Goal: Task Accomplishment & Management: Complete application form

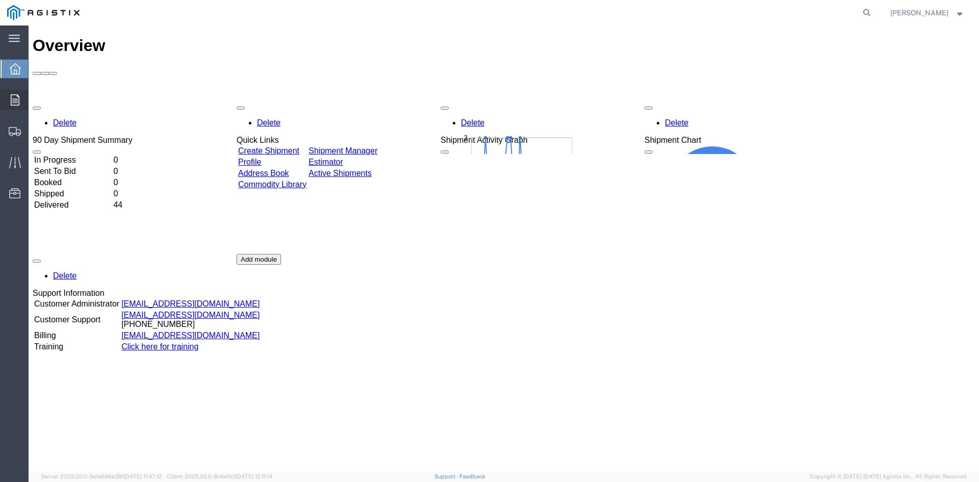
click at [25, 93] on div at bounding box center [15, 100] width 29 height 20
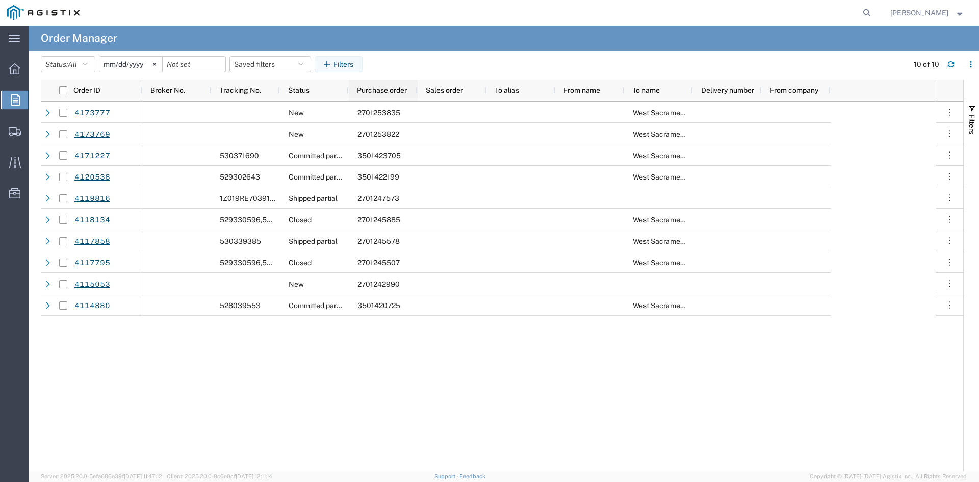
click at [358, 88] on span "Purchase order" at bounding box center [382, 90] width 50 height 8
click at [11, 66] on icon at bounding box center [14, 68] width 11 height 11
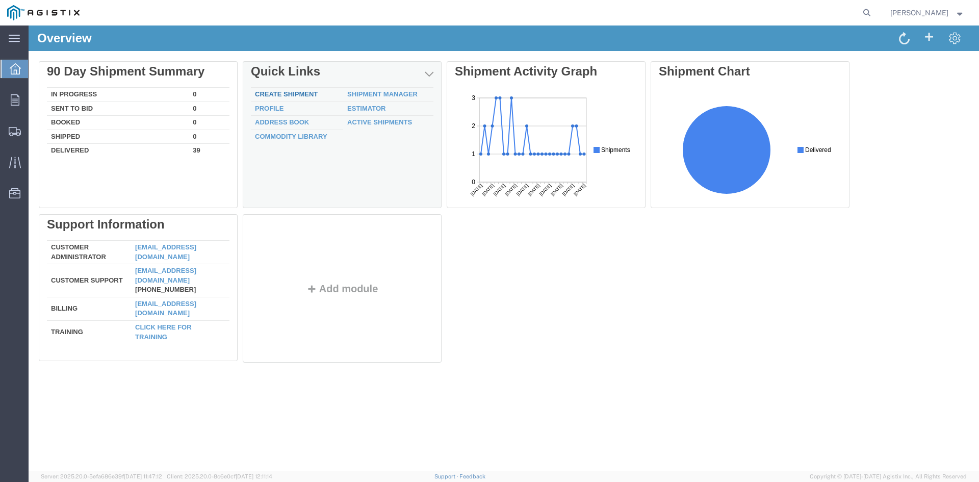
click at [295, 97] on link "Create Shipment" at bounding box center [286, 94] width 63 height 8
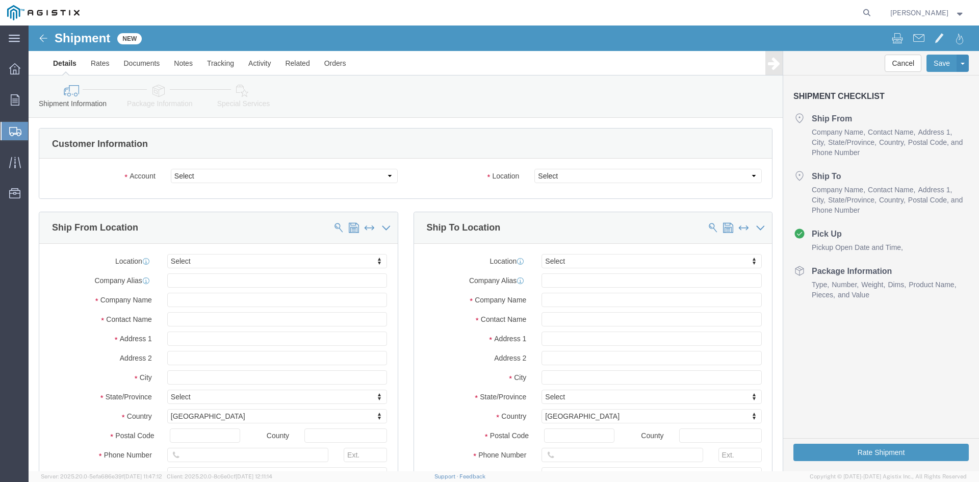
select select
click select "Select Cenveo Corporation PG&E"
select select "11643"
click select "Select Cenveo Corporation PG&E"
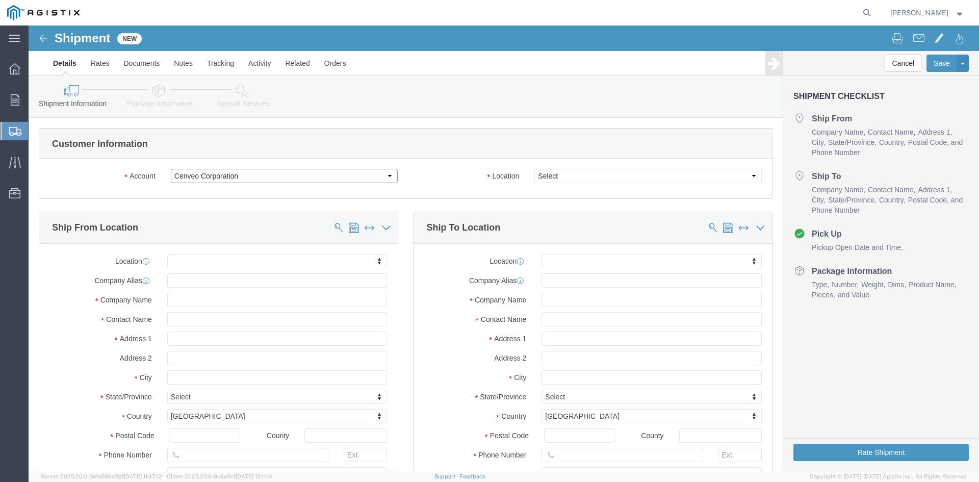
select select
click select "Select Cenveo Corporation PG&E"
select select "9596"
click select "Select Cenveo Corporation PG&E"
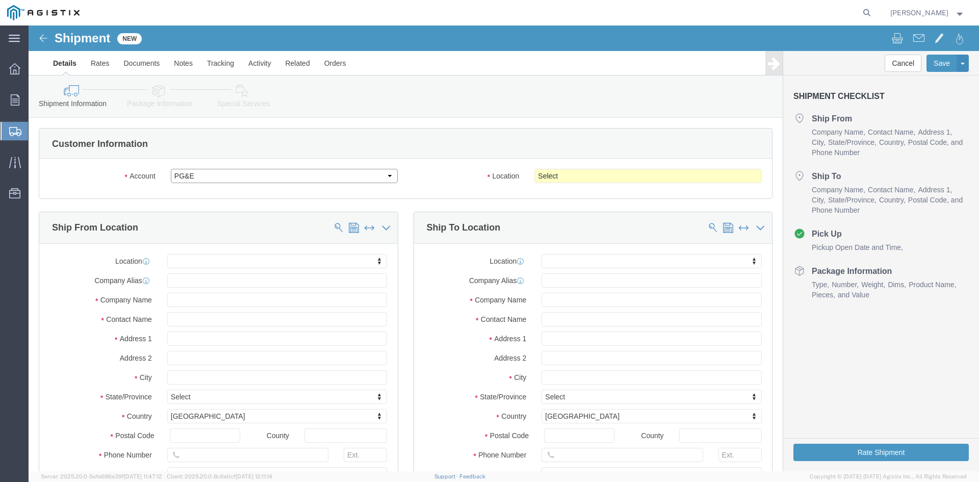
select select "PURCHORD"
select select
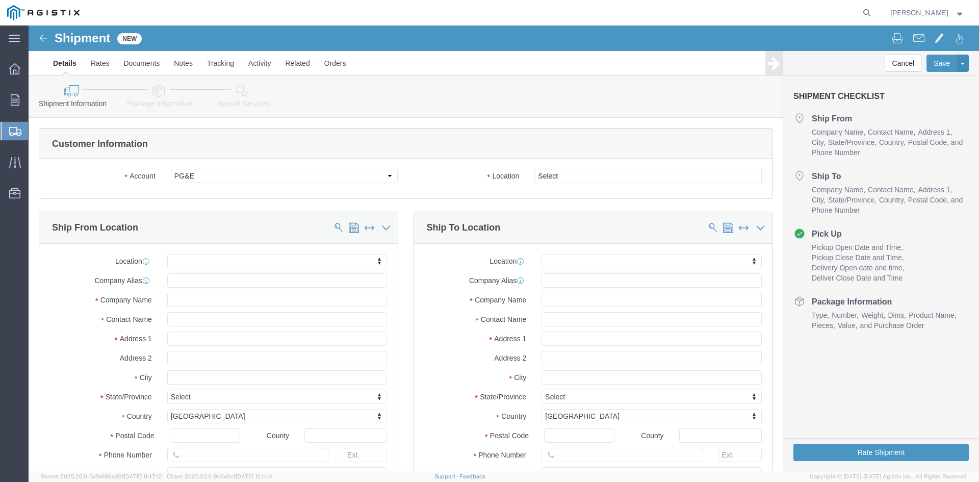
click div "Location Select All Others [GEOGRAPHIC_DATA] [GEOGRAPHIC_DATA] [GEOGRAPHIC_DATA…"
drag, startPoint x: 565, startPoint y: 152, endPoint x: 556, endPoint y: 157, distance: 10.5
click select "Select All Others [GEOGRAPHIC_DATA] [GEOGRAPHIC_DATA] [GEOGRAPHIC_DATA] [GEOGRA…"
select select "23082"
click select "Select All Others [GEOGRAPHIC_DATA] [GEOGRAPHIC_DATA] [GEOGRAPHIC_DATA] [GEOGRA…"
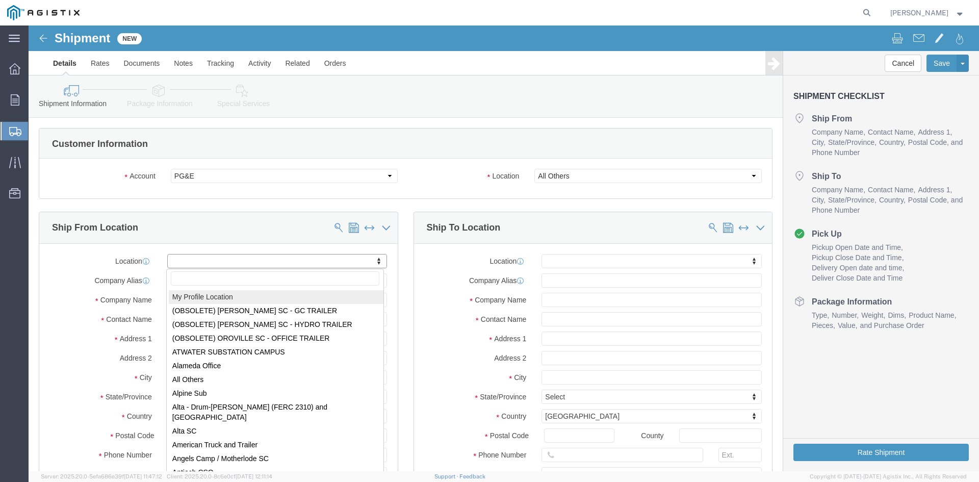
select select "MYPROFILE"
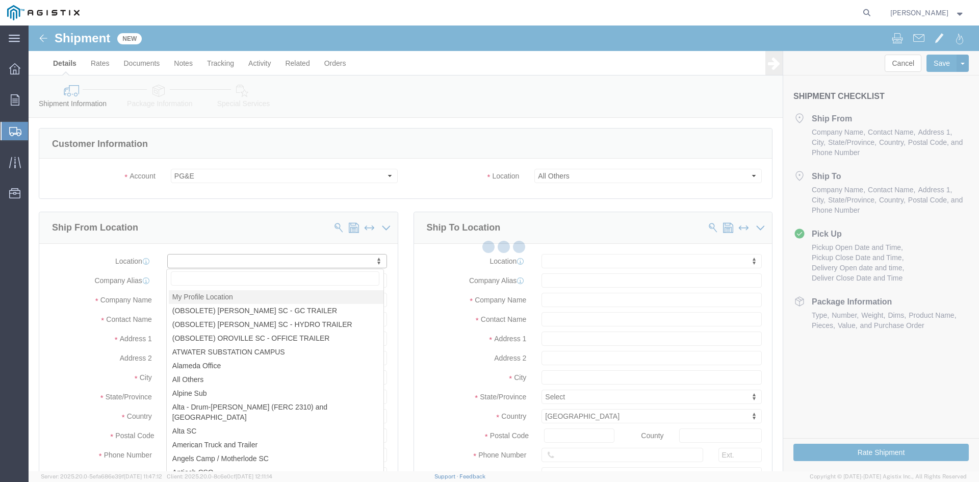
type input "Cenveo Corporation"
type input "[PERSON_NAME]"
type input "[STREET_ADDRESS]"
type input "STE 100"
type input "CARROLLTON"
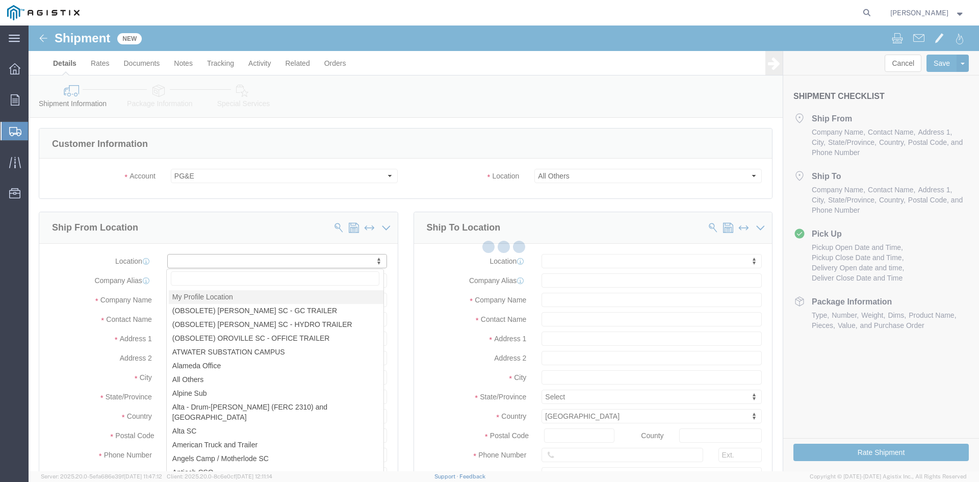
type input "75006"
type input "2147754775"
type input "[PERSON_NAME][EMAIL_ADDRESS][PERSON_NAME][DOMAIN_NAME]"
checkbox input "true"
select select "[GEOGRAPHIC_DATA]"
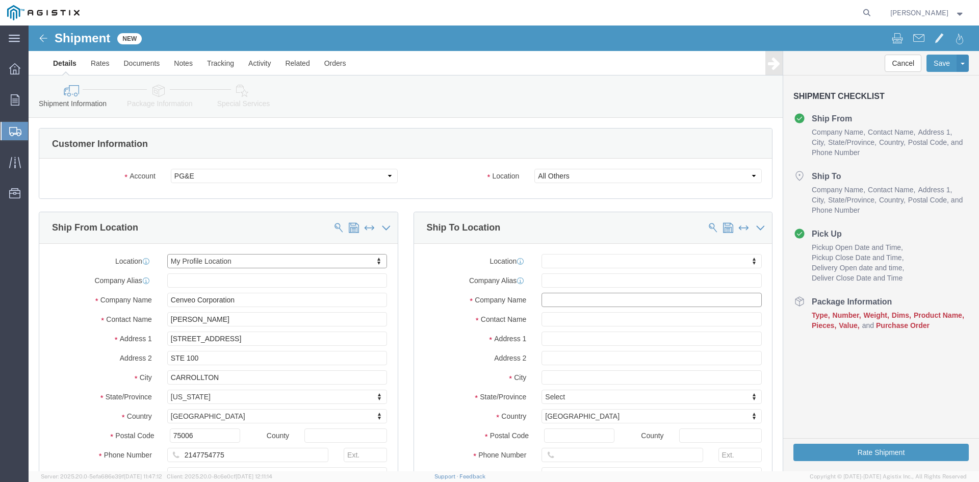
click input "text"
type input "PGE"
type input "[PERSON_NAME]"
type input "[STREET_ADDRESS]"
select select
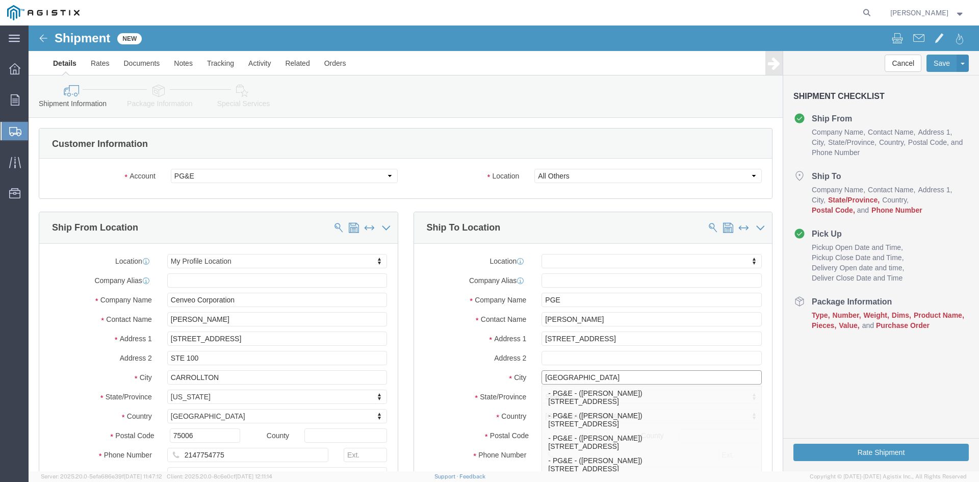
type input "[GEOGRAPHIC_DATA]"
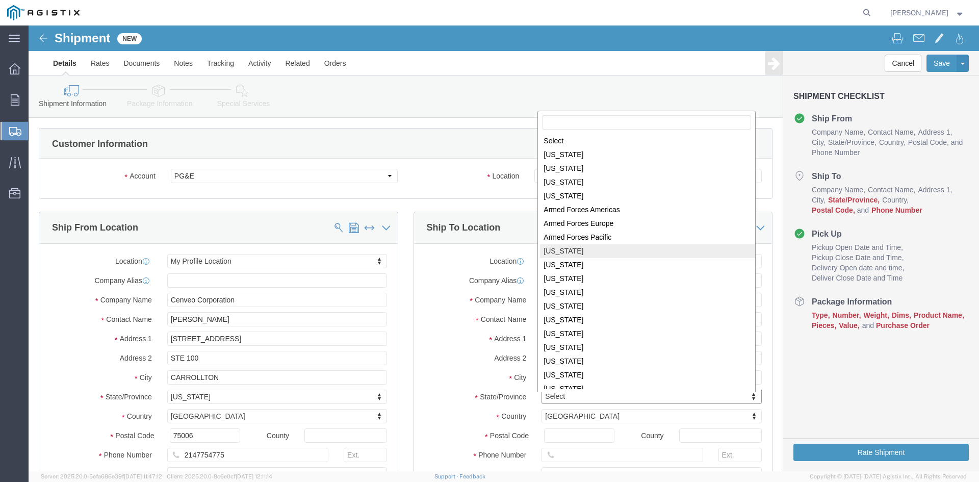
select select
select select "CA"
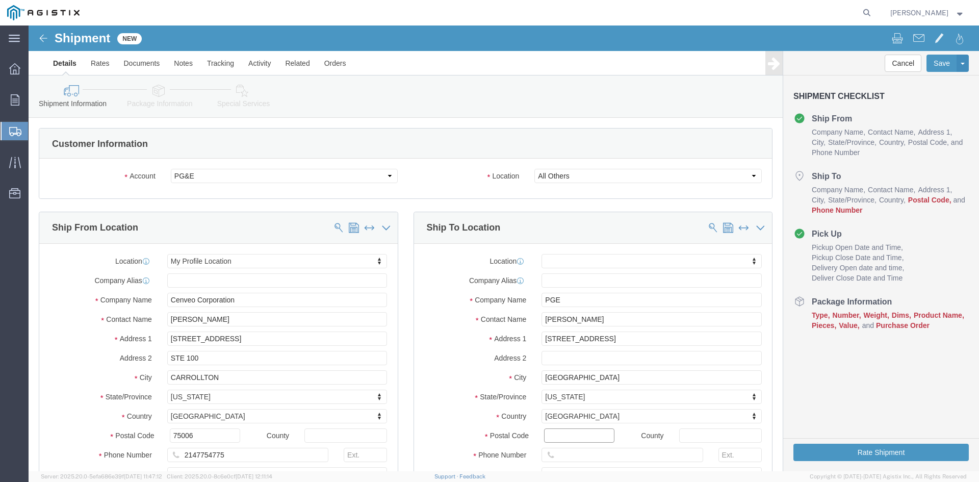
click input "Postal Code"
type input "0"
type input "93711"
select select
type input "8007435000"
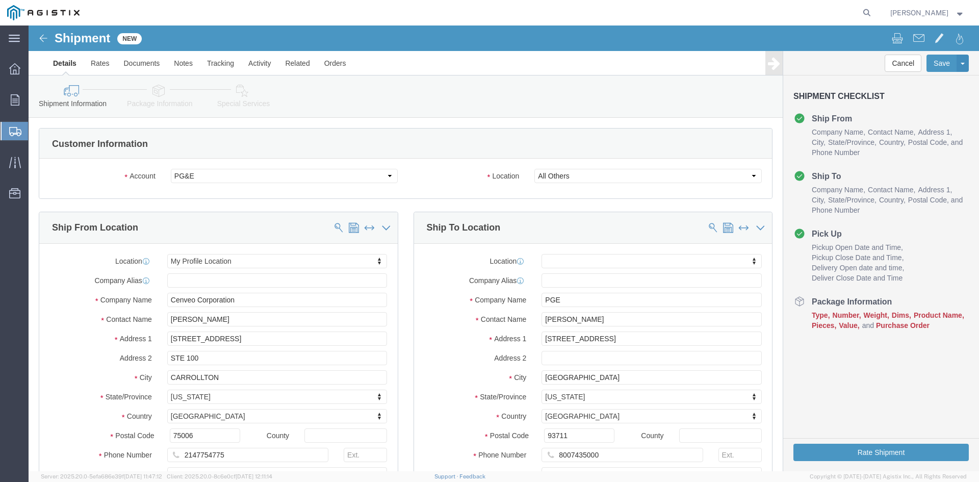
click div "City [GEOGRAPHIC_DATA]"
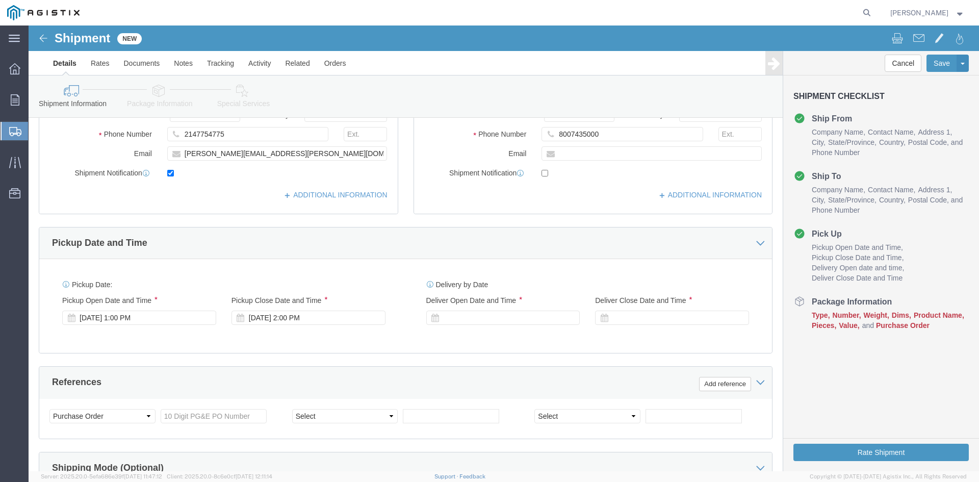
scroll to position [357, 0]
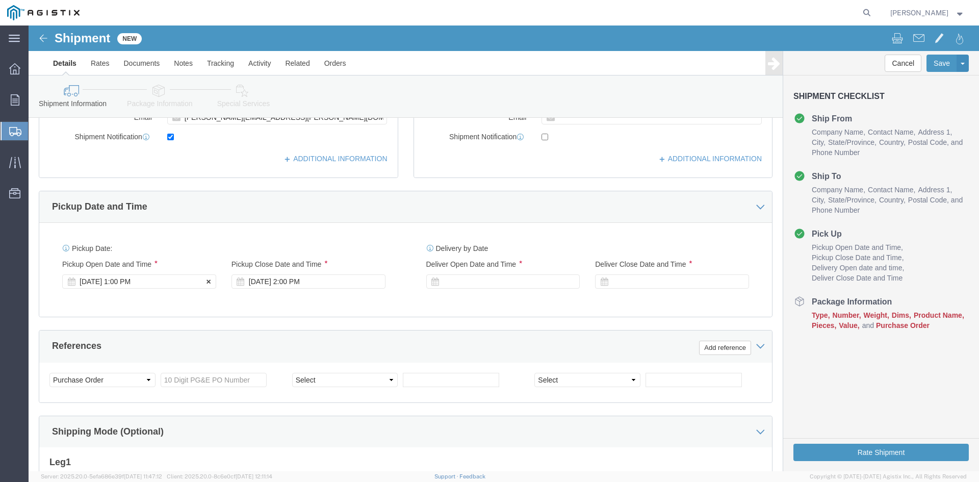
click div "[DATE] 1:00 PM"
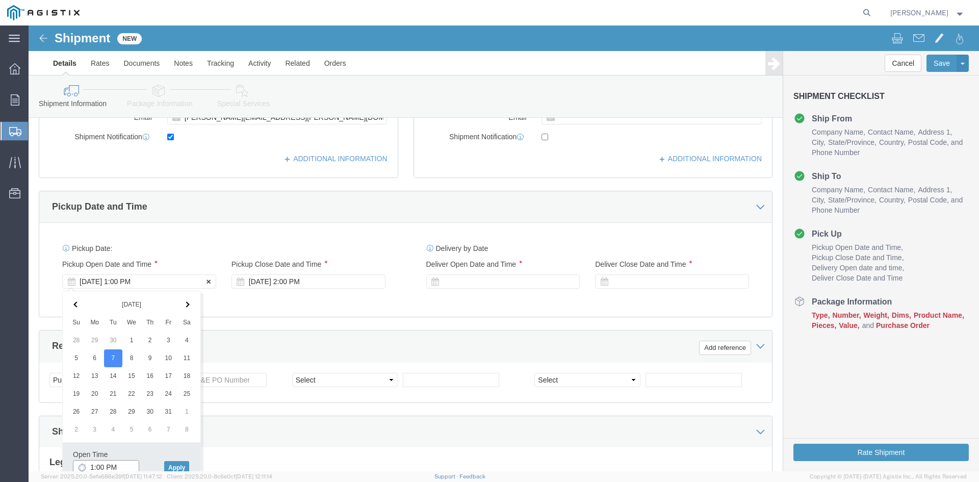
scroll to position [360, 0]
type input "9:00 AM"
click button "Apply"
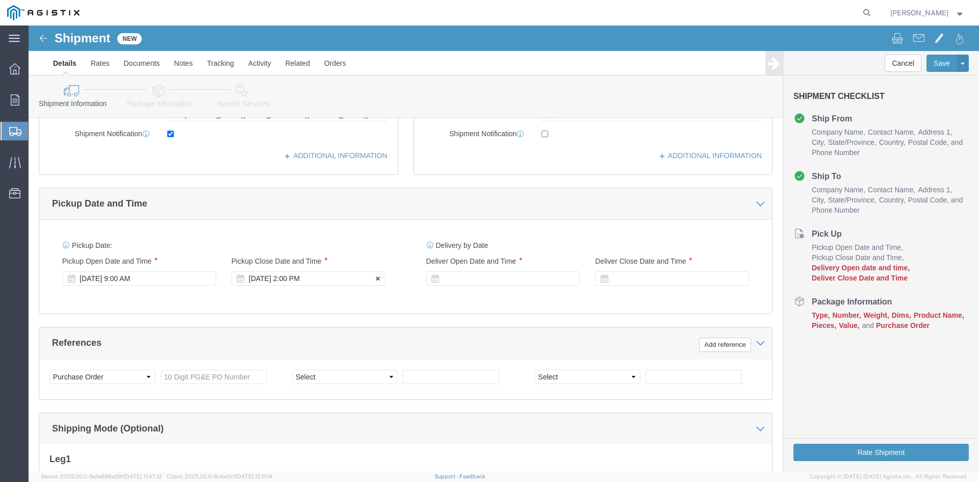
click div "[DATE] 2:00 PM"
type input "5:00 PM"
click button "Apply"
click div
click input "6:00 PM"
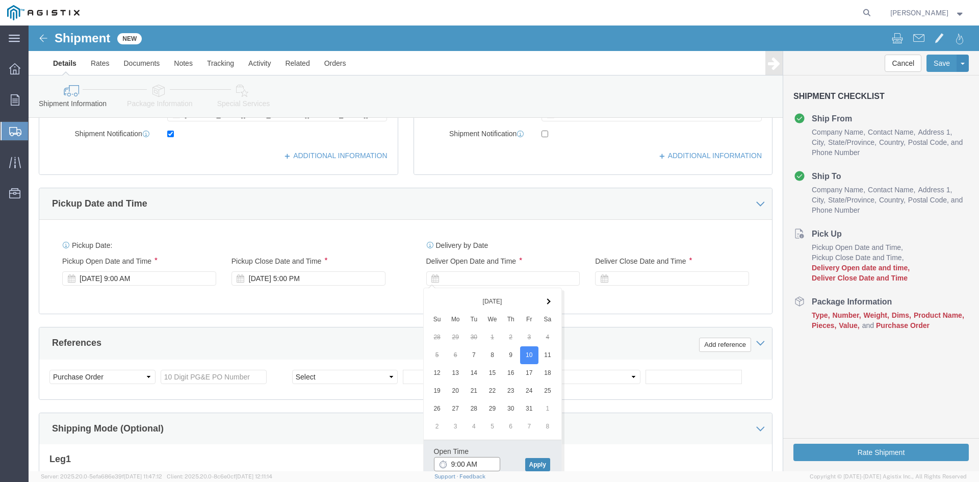
type input "9:00 AM"
click button "Apply"
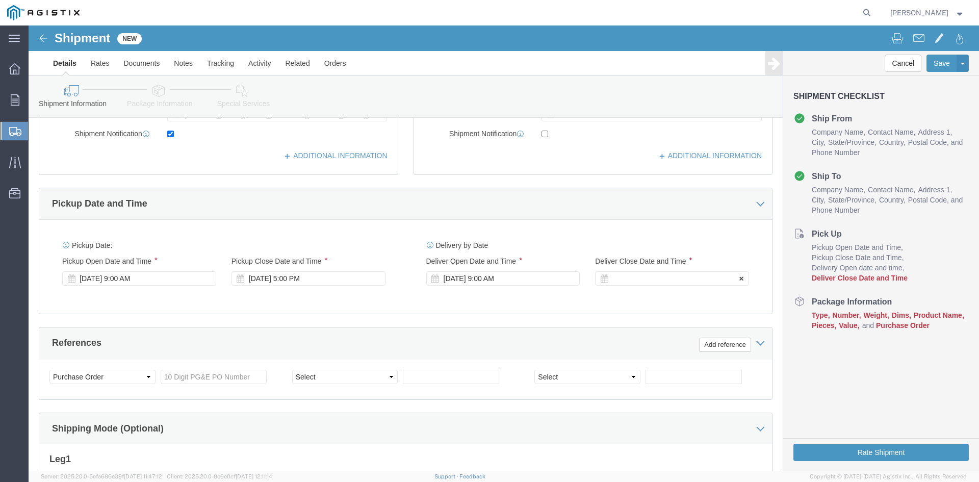
click div
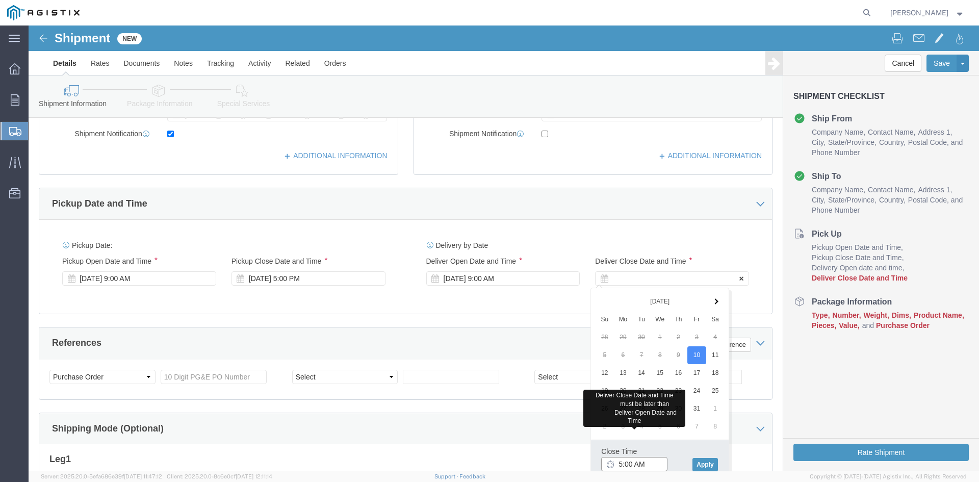
type input "5:00 PM"
click button "Apply"
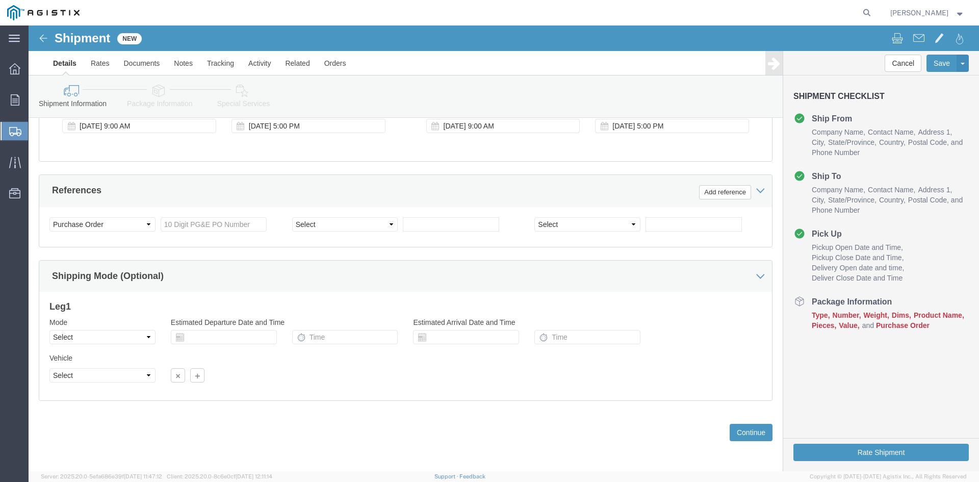
scroll to position [513, 0]
click button "Continue"
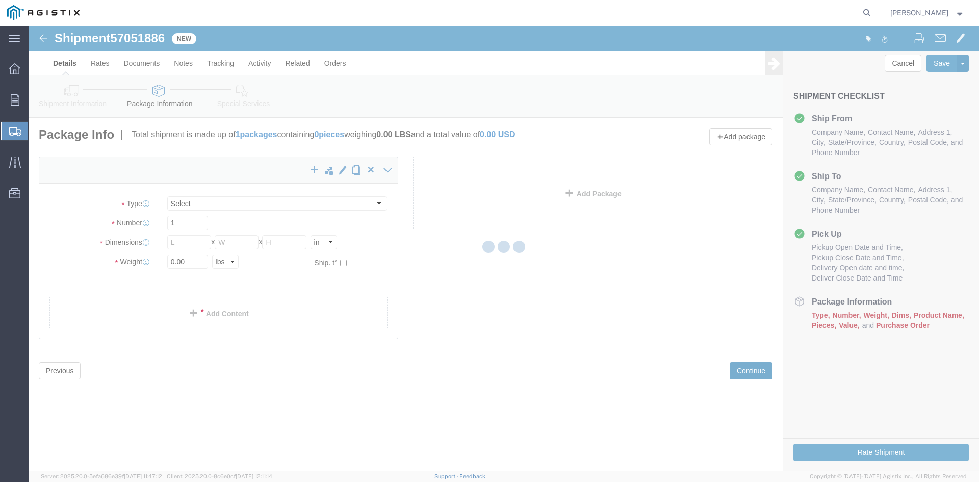
select select "CBOX"
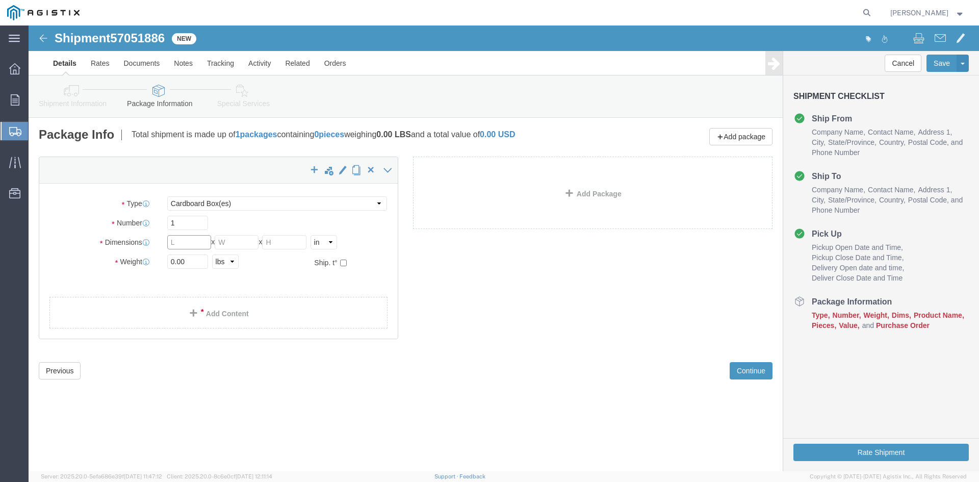
click input "text"
type input "12.5"
type input "10.5"
type input "12.5"
type input "33"
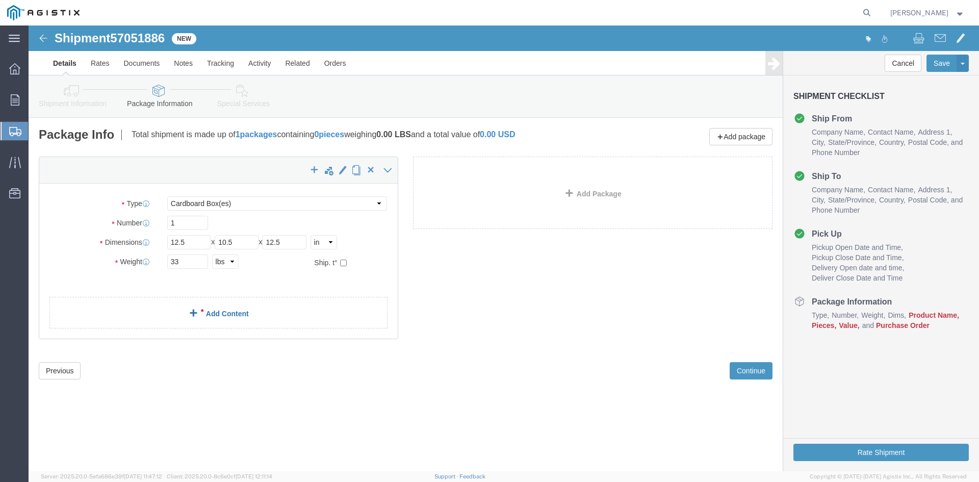
click link "Add Content"
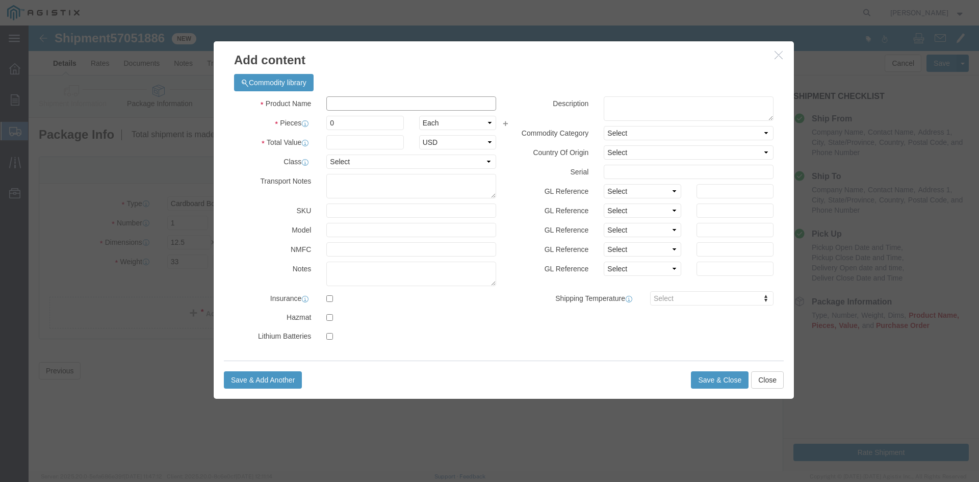
click input "text"
type input "ENVELOPES"
type input "2500"
click input "text"
type input "138.18"
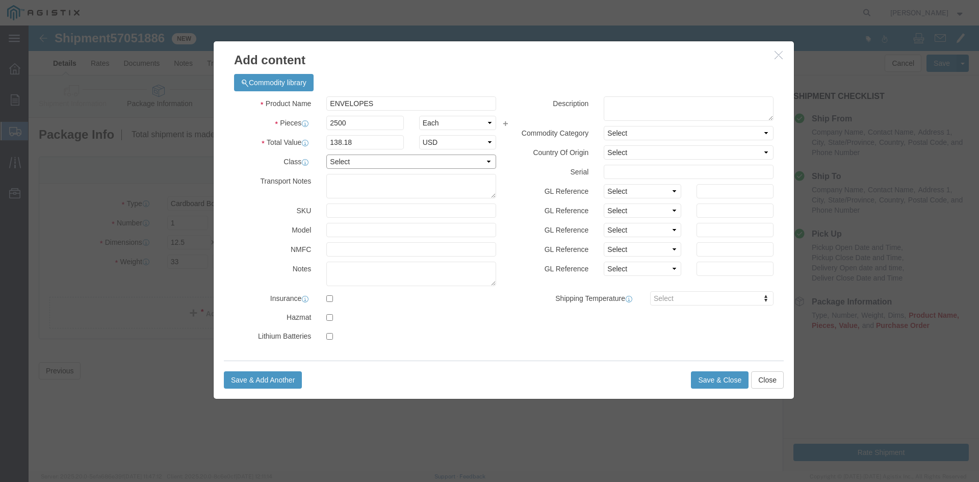
click select "Select 50 55 60 65 70 85 92.5 100 125 175 250 300 400"
select select "55"
click select "Select 50 55 60 65 70 85 92.5 100 125 175 250 300 400"
click button "Save & Close"
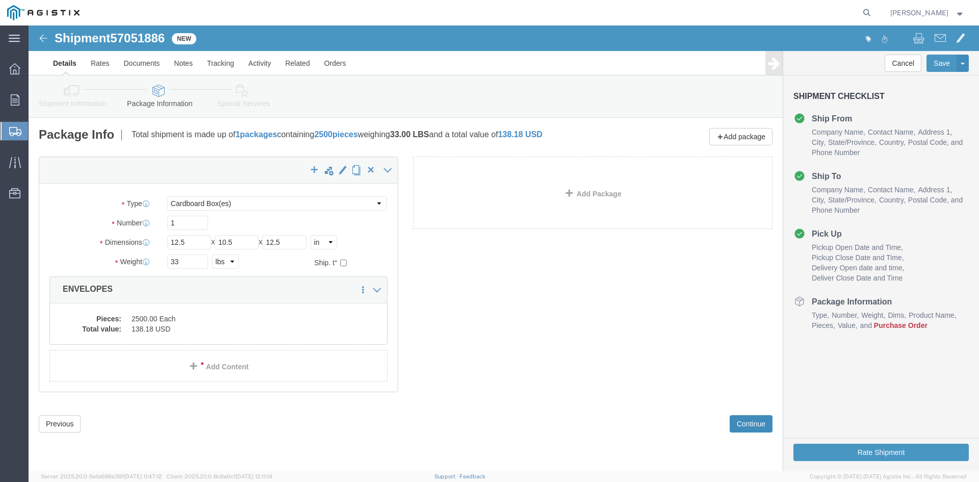
click button "Continue"
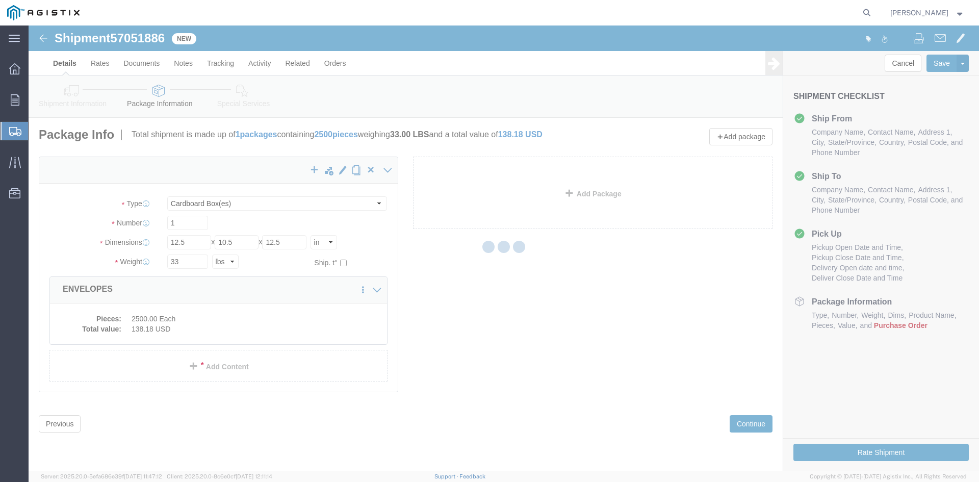
select select
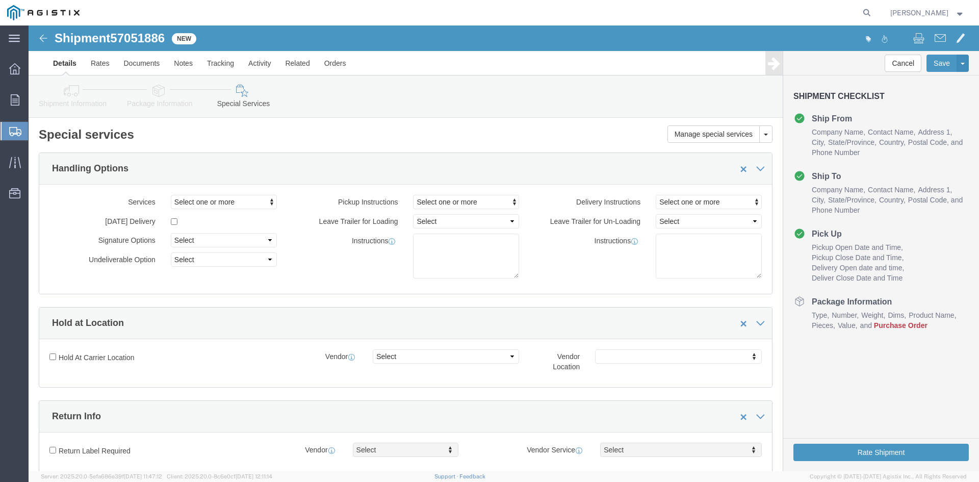
click icon
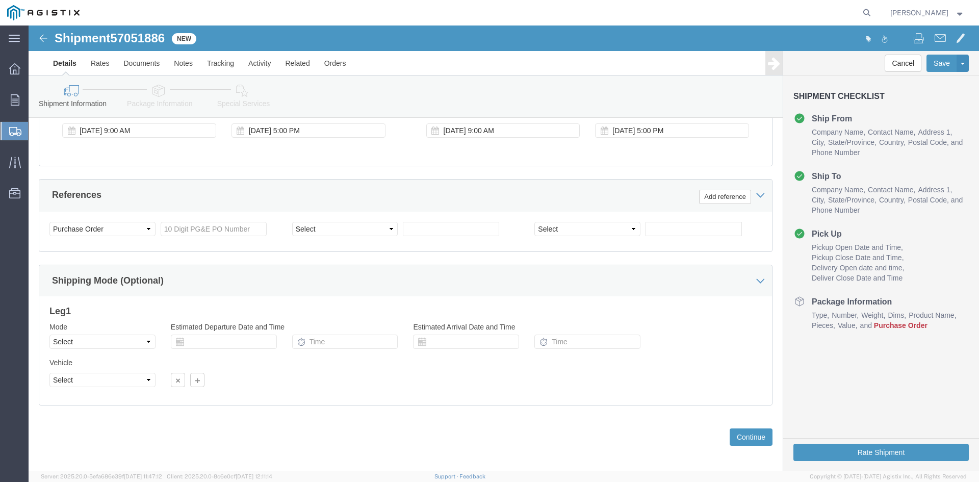
scroll to position [510, 0]
click input "text"
type input "2701240996"
click button "Rate Shipment"
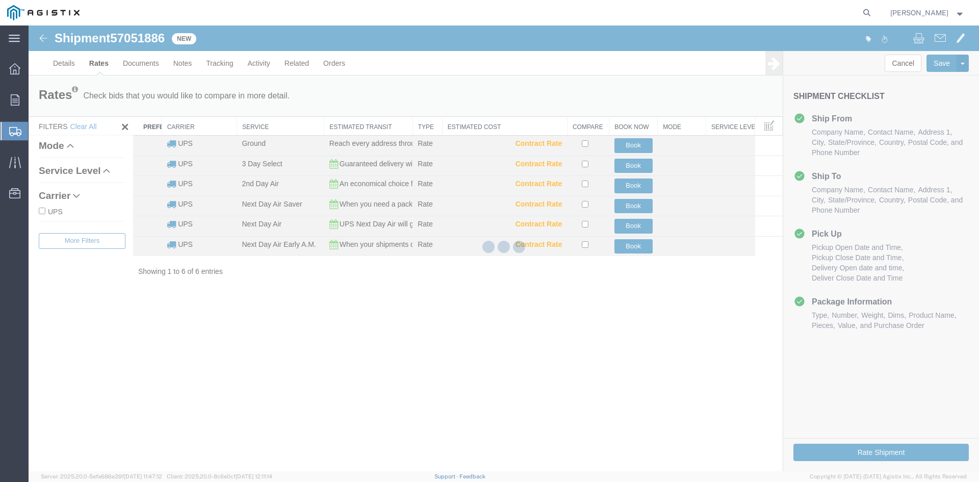
scroll to position [0, 0]
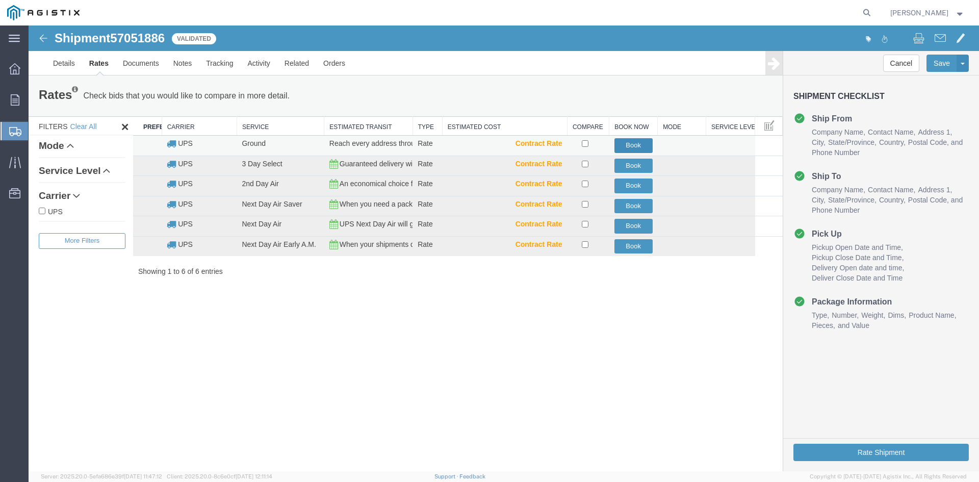
click at [629, 144] on button "Book" at bounding box center [633, 145] width 38 height 15
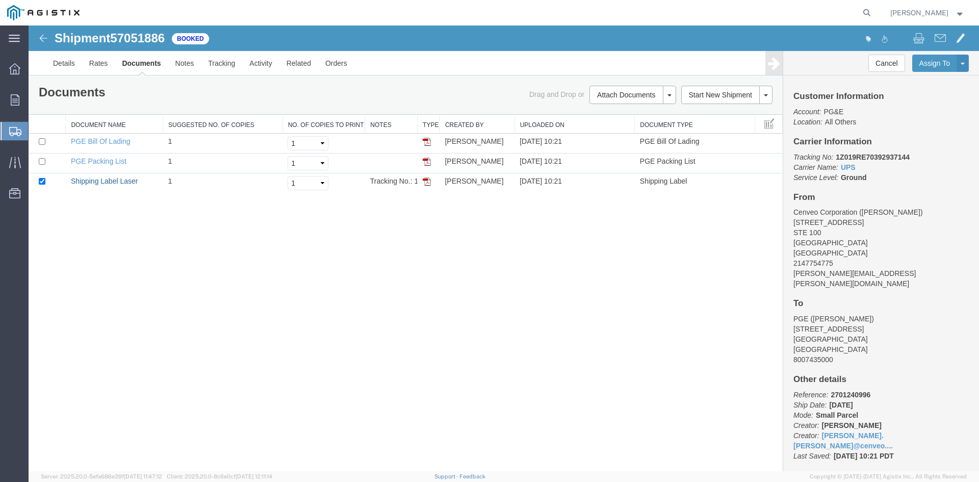
drag, startPoint x: 117, startPoint y: 178, endPoint x: 63, endPoint y: 449, distance: 276.1
click at [117, 178] on link "Shipping Label Laser" at bounding box center [104, 181] width 67 height 8
click at [13, 98] on icon at bounding box center [15, 99] width 9 height 11
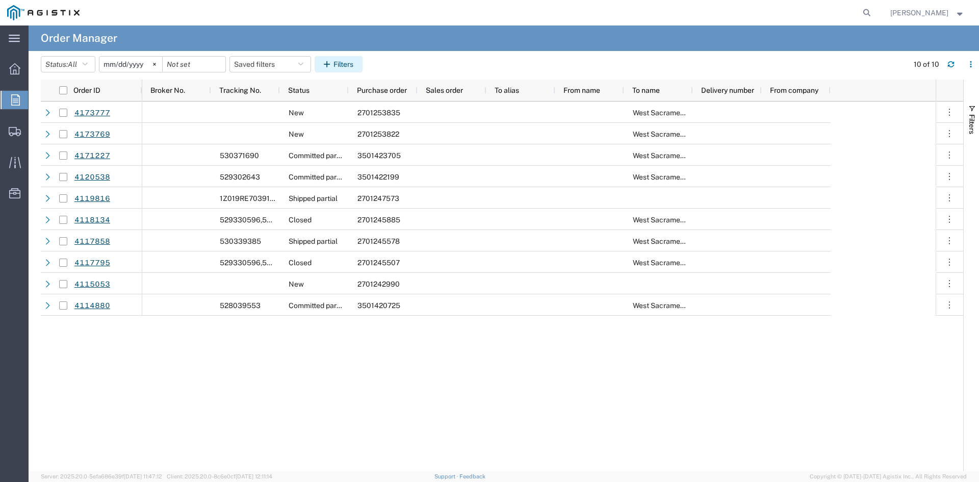
click at [339, 64] on button "Filters" at bounding box center [338, 64] width 48 height 16
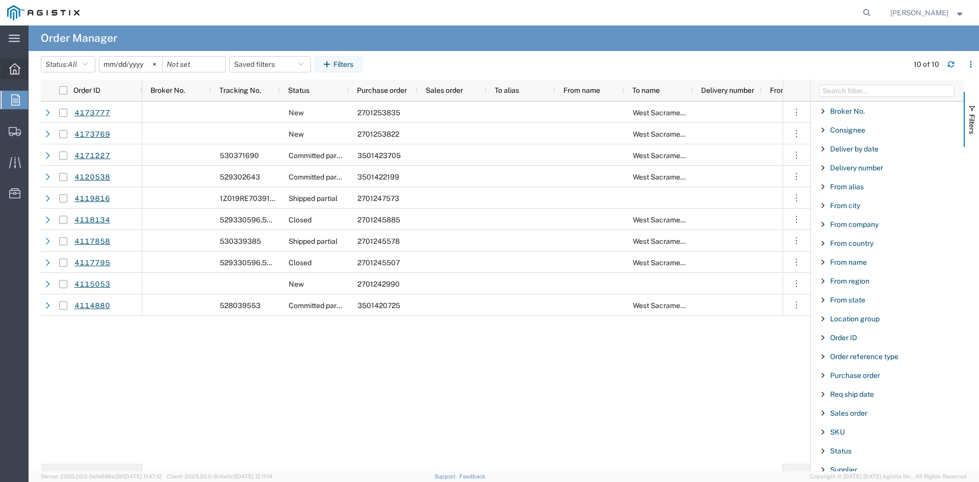
click at [9, 74] on div at bounding box center [15, 69] width 29 height 20
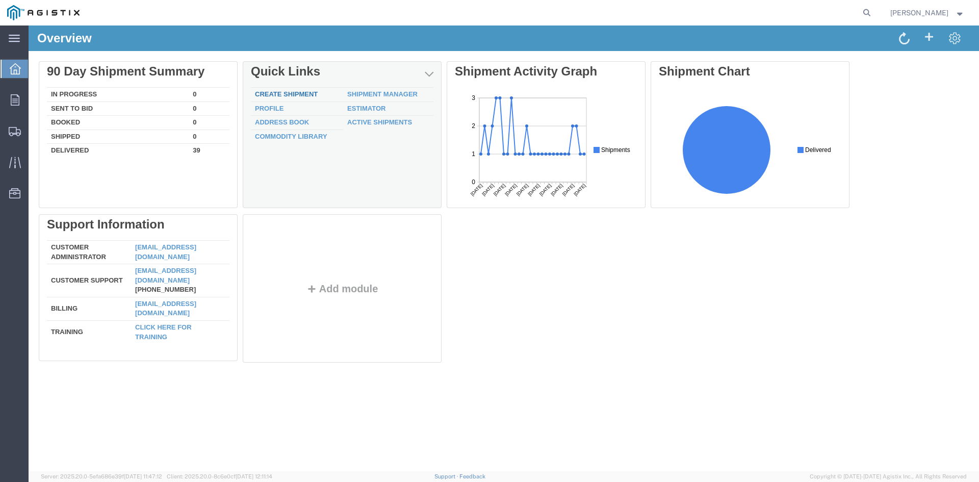
click at [291, 93] on link "Create Shipment" at bounding box center [286, 94] width 63 height 8
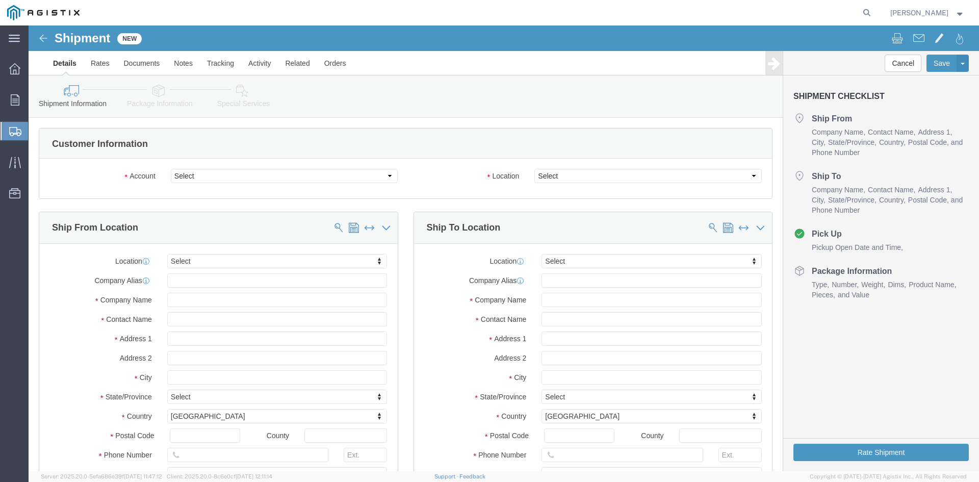
select select
click select "Select Cenveo Corporation PG&E"
select select "9596"
click select "Select Cenveo Corporation PG&E"
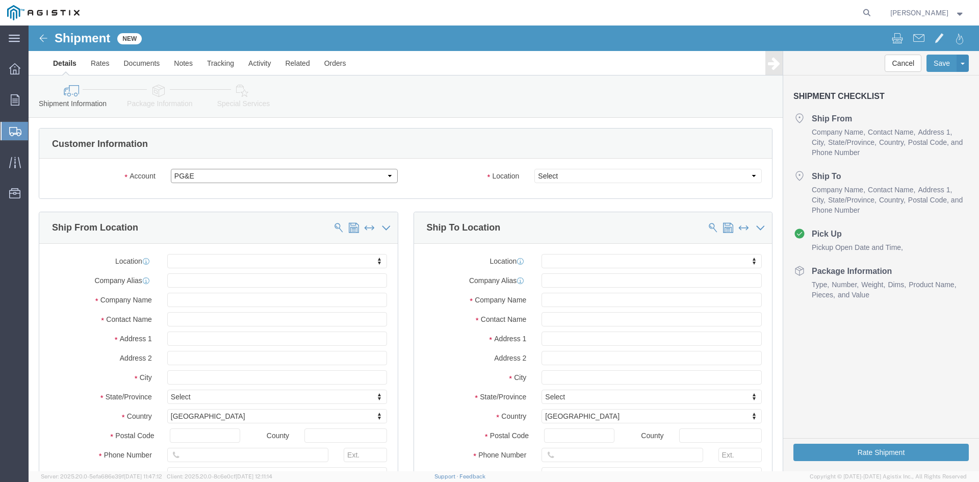
select select "PURCHORD"
select select
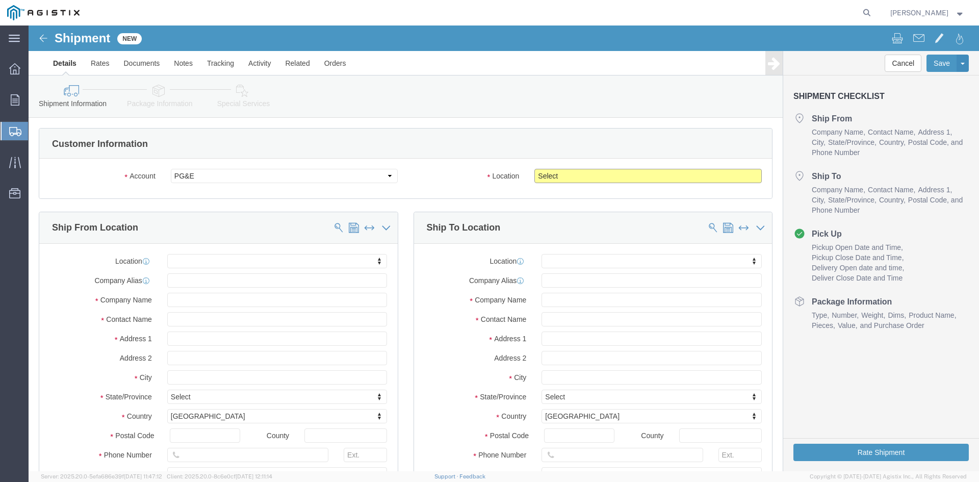
click select "Select All Others [GEOGRAPHIC_DATA] [GEOGRAPHIC_DATA] [GEOGRAPHIC_DATA] [GEOGRA…"
select select "23082"
click select "Select All Others [GEOGRAPHIC_DATA] [GEOGRAPHIC_DATA] [GEOGRAPHIC_DATA] [GEOGRA…"
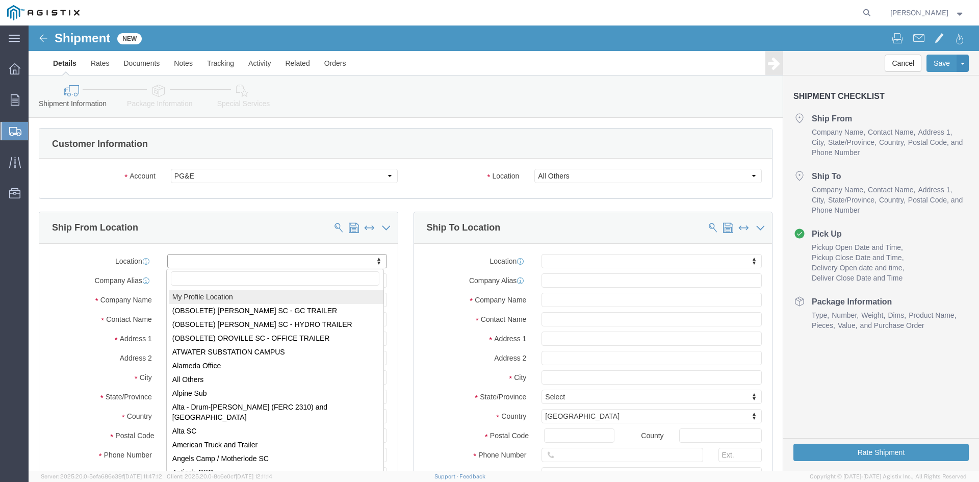
select select "MYPROFILE"
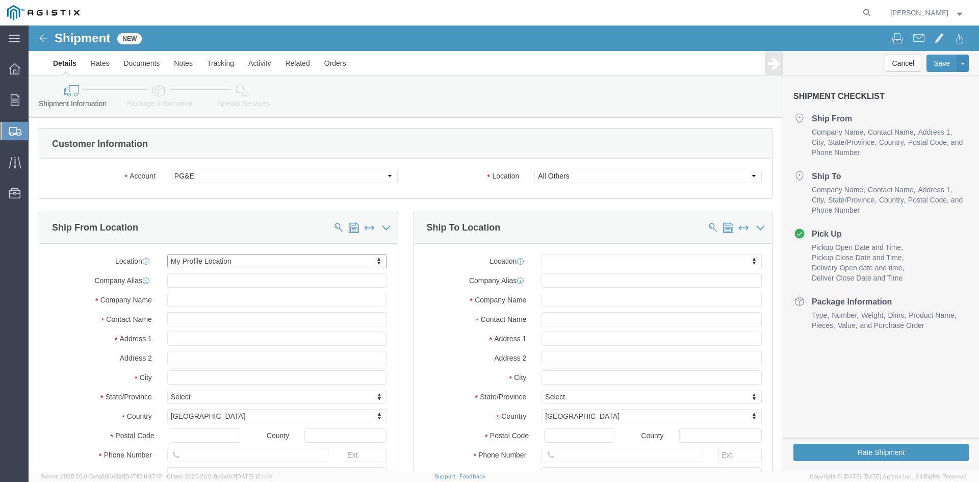
type input "Cenveo Corporation"
type input "[PERSON_NAME]"
type input "[STREET_ADDRESS]"
type input "STE 100"
type input "CARROLLTON"
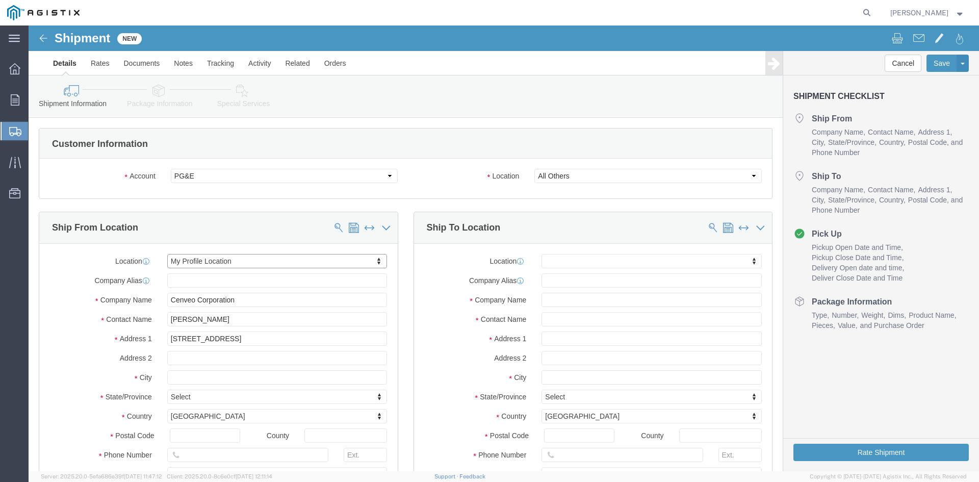
type input "75006"
type input "2147754775"
type input "[PERSON_NAME][EMAIL_ADDRESS][PERSON_NAME][DOMAIN_NAME]"
checkbox input "true"
select select "[GEOGRAPHIC_DATA]"
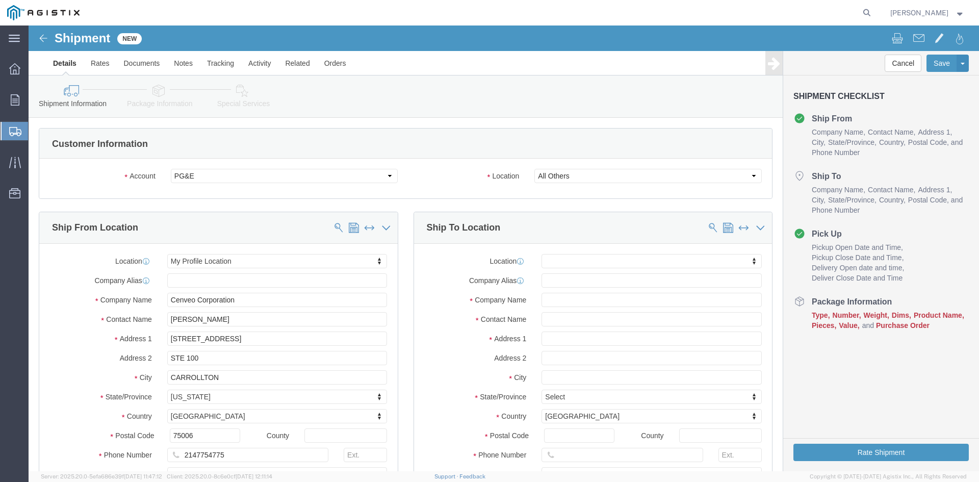
click div "Location My Profile Location (OBSOLETE) [PERSON_NAME] SC - GC TRAILER (OBSOLETE…"
click input "text"
